Goal: Find contact information: Find contact information

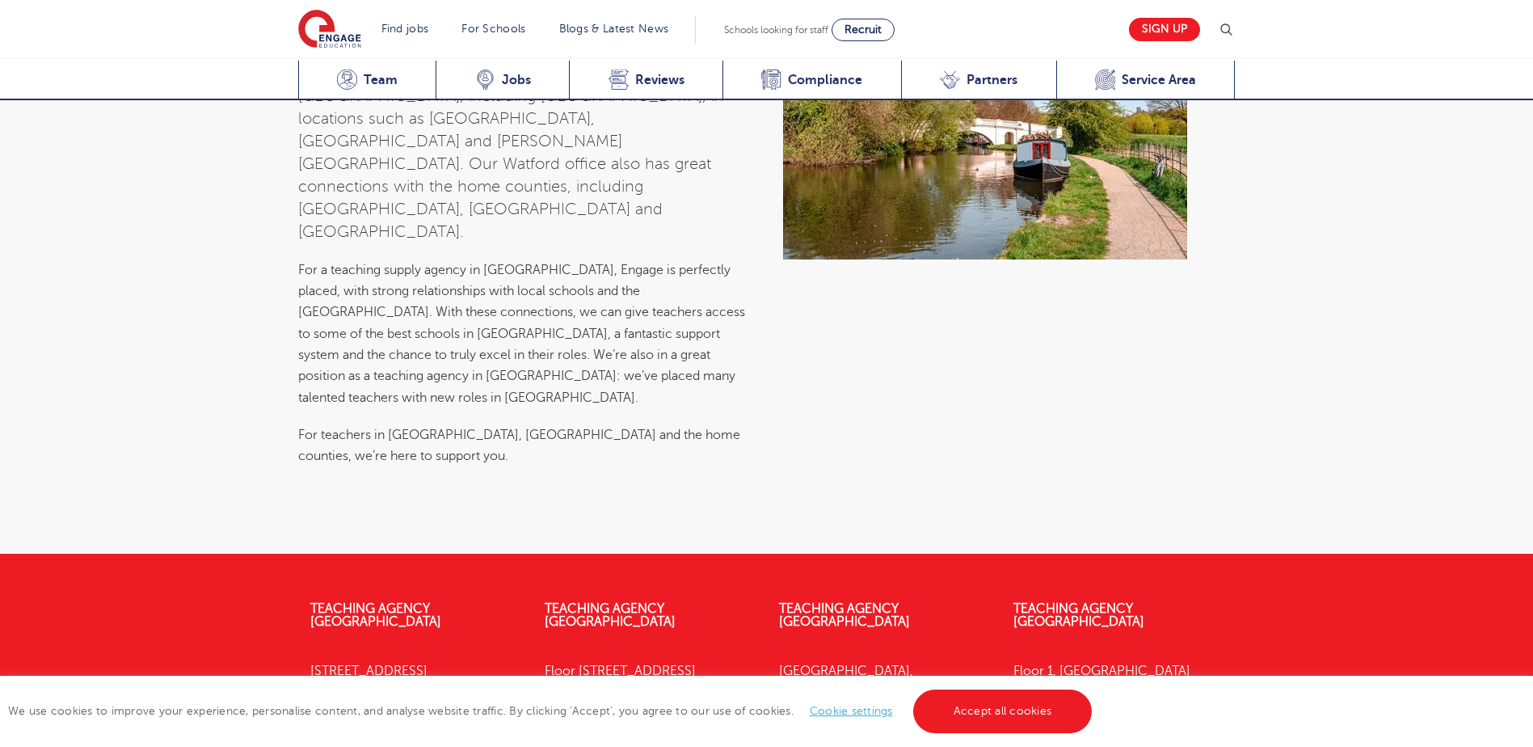
scroll to position [6125, 0]
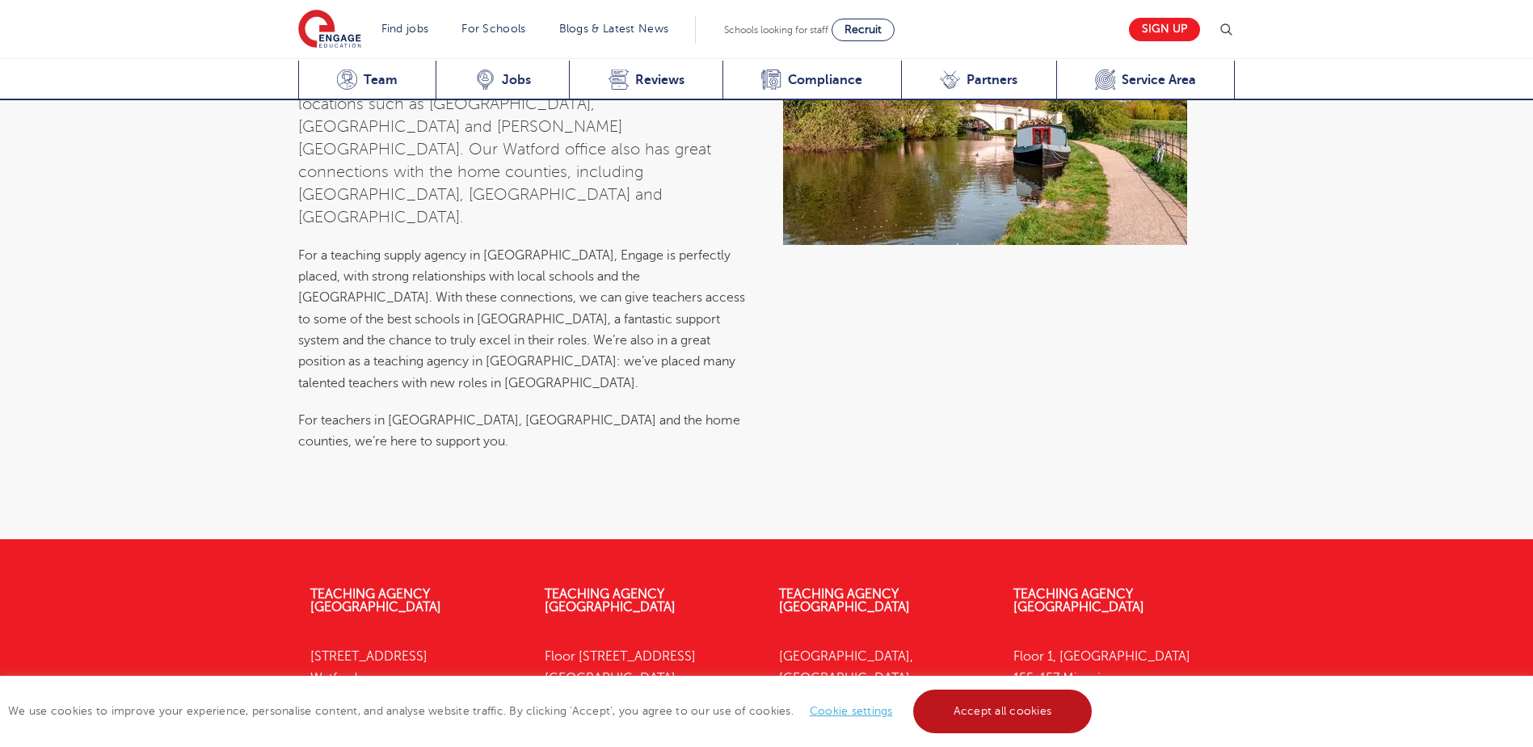
click at [1000, 711] on link "Accept all cookies" at bounding box center [1002, 711] width 179 height 44
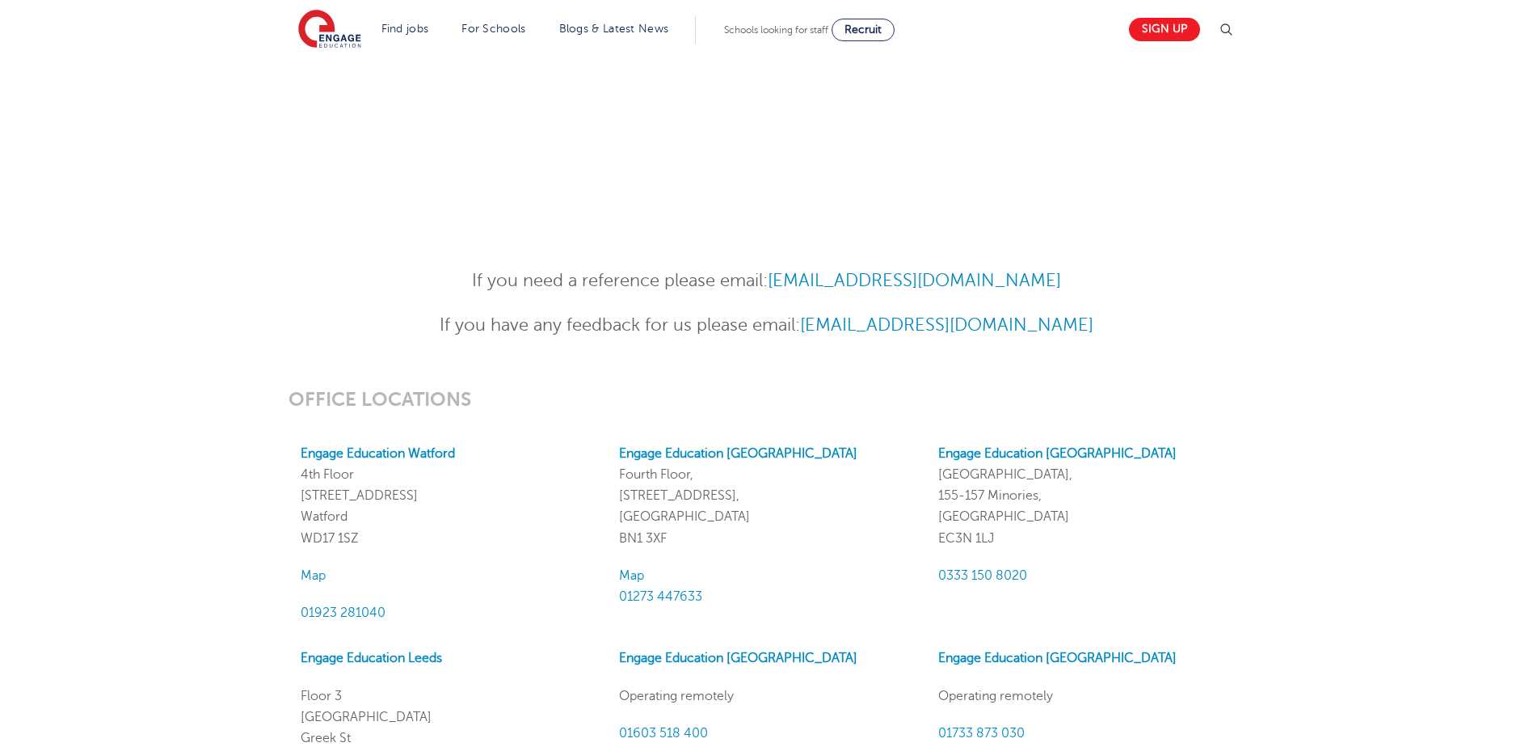
scroll to position [1131, 0]
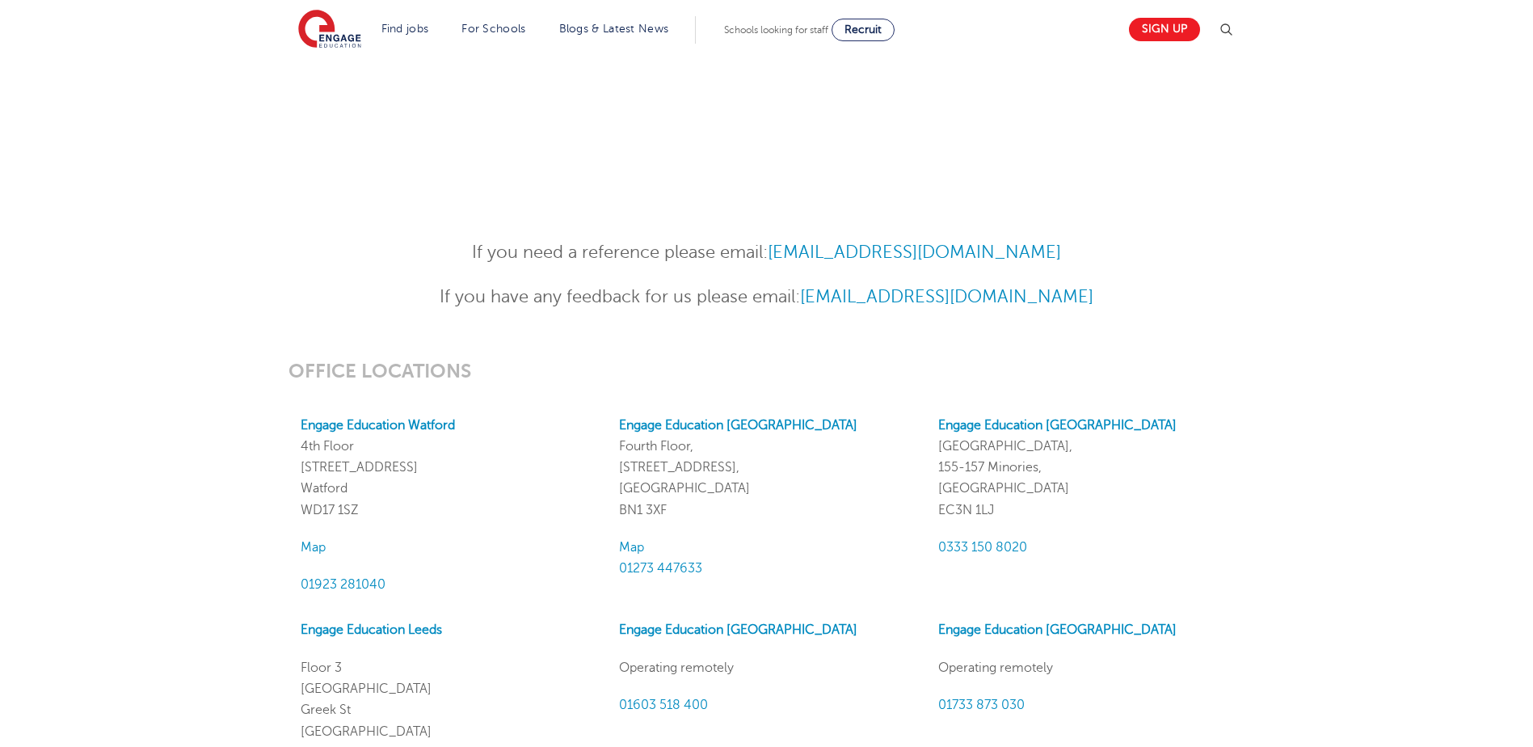
drag, startPoint x: 1134, startPoint y: 295, endPoint x: 787, endPoint y: 312, distance: 347.0
click at [787, 312] on div "If you need a reference please email: References@engagepartners.co.uk If you ha…" at bounding box center [766, 282] width 817 height 89
copy link "Customercare@engage-education.com"
